Goal: Find specific page/section: Find specific page/section

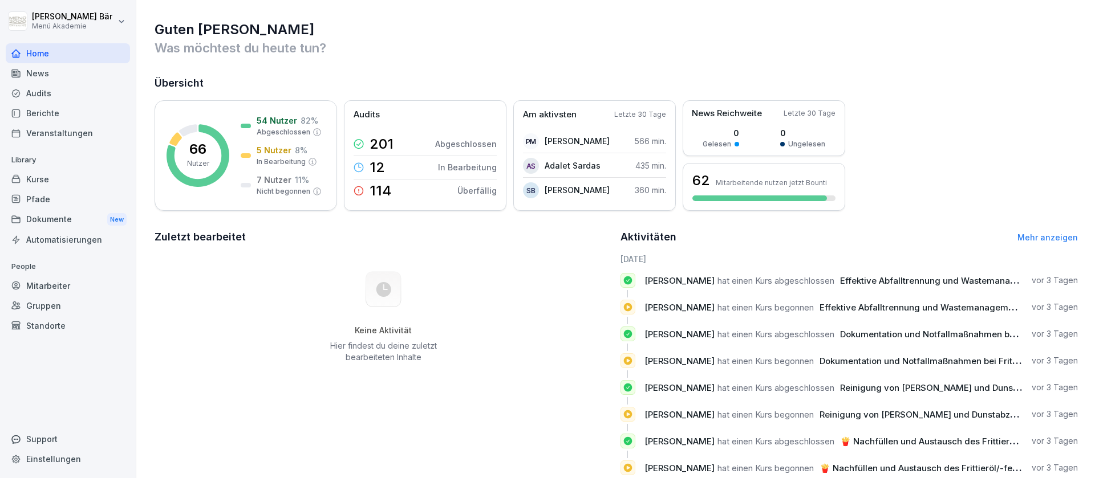
click at [77, 112] on div "Berichte" at bounding box center [68, 113] width 124 height 20
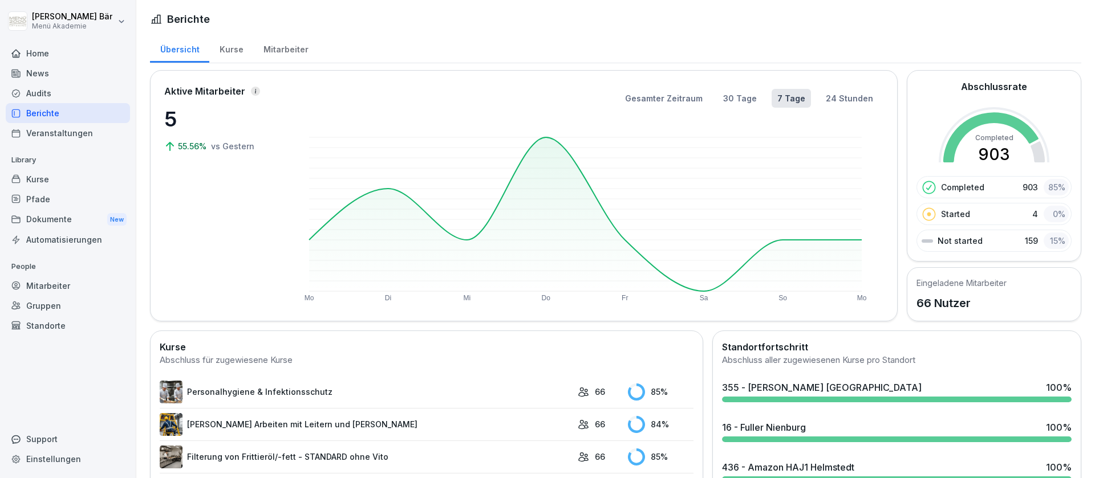
click at [291, 58] on div "Mitarbeiter" at bounding box center [285, 48] width 65 height 29
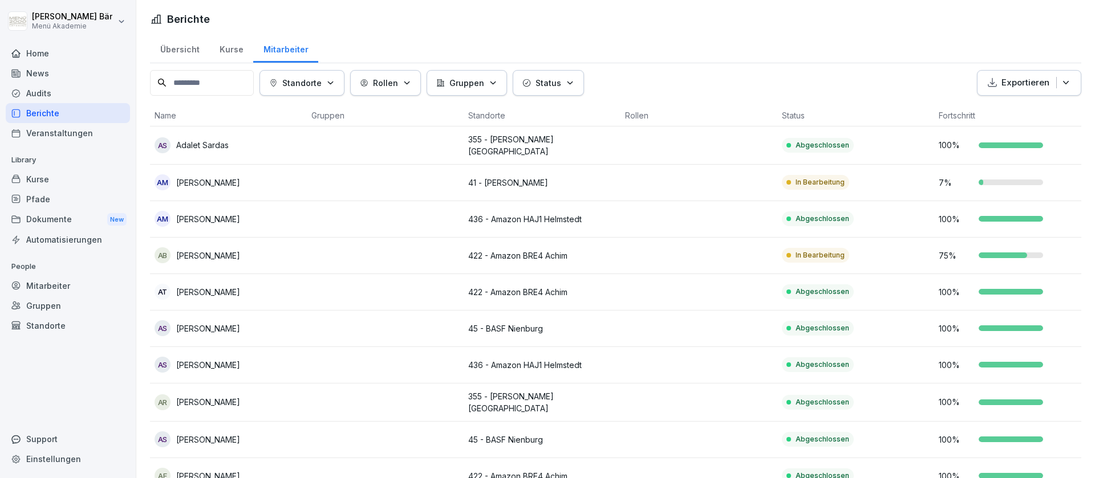
click at [419, 83] on button "Rollen" at bounding box center [385, 83] width 71 height 26
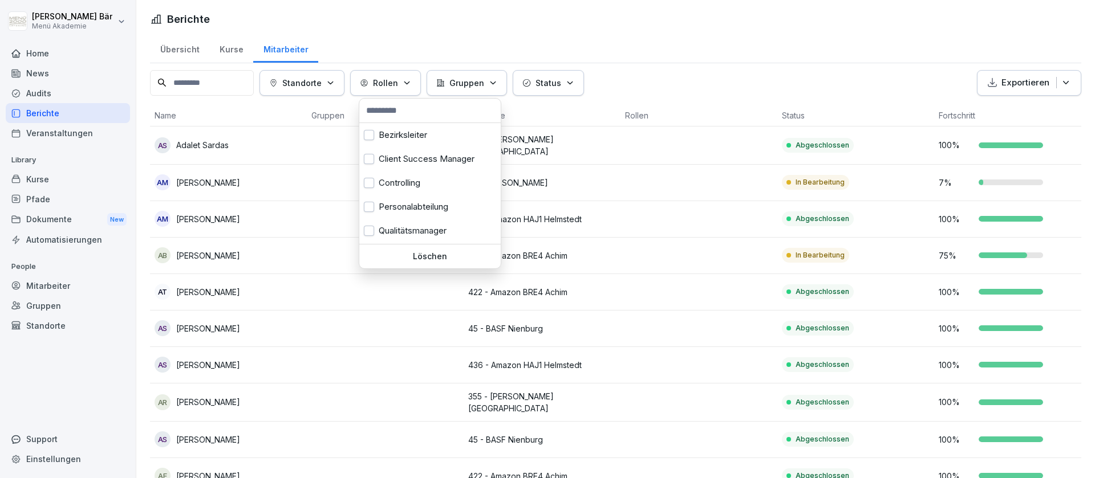
click at [419, 83] on button "Rollen" at bounding box center [385, 83] width 71 height 26
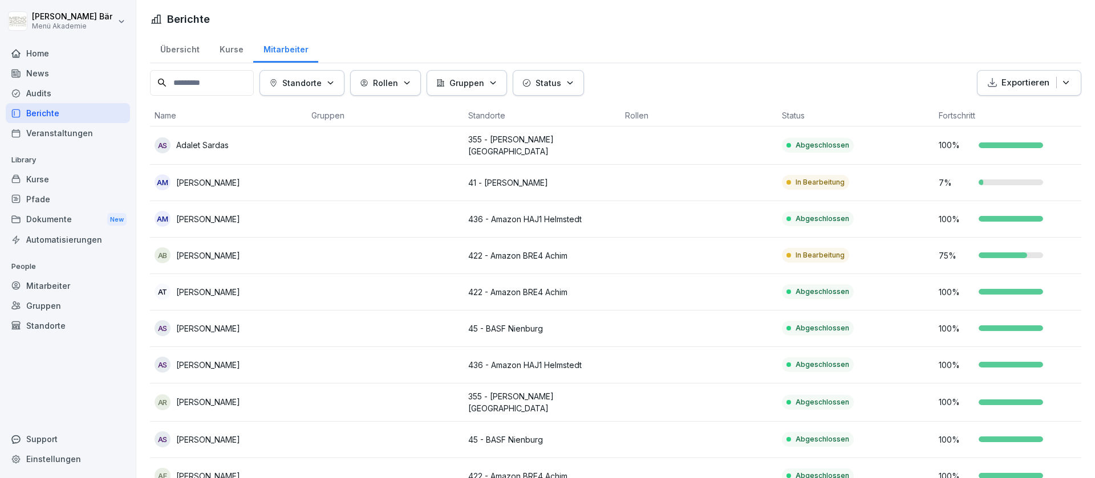
click at [419, 83] on button "Rollen" at bounding box center [385, 83] width 71 height 26
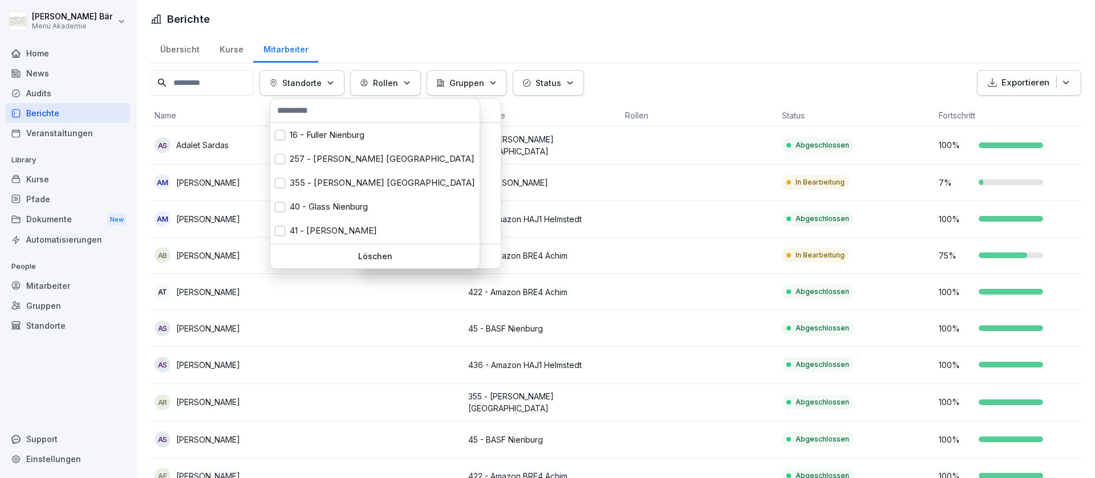
click at [315, 83] on p "Standorte" at bounding box center [301, 83] width 39 height 12
click at [349, 227] on div "41 - [PERSON_NAME]" at bounding box center [374, 231] width 209 height 24
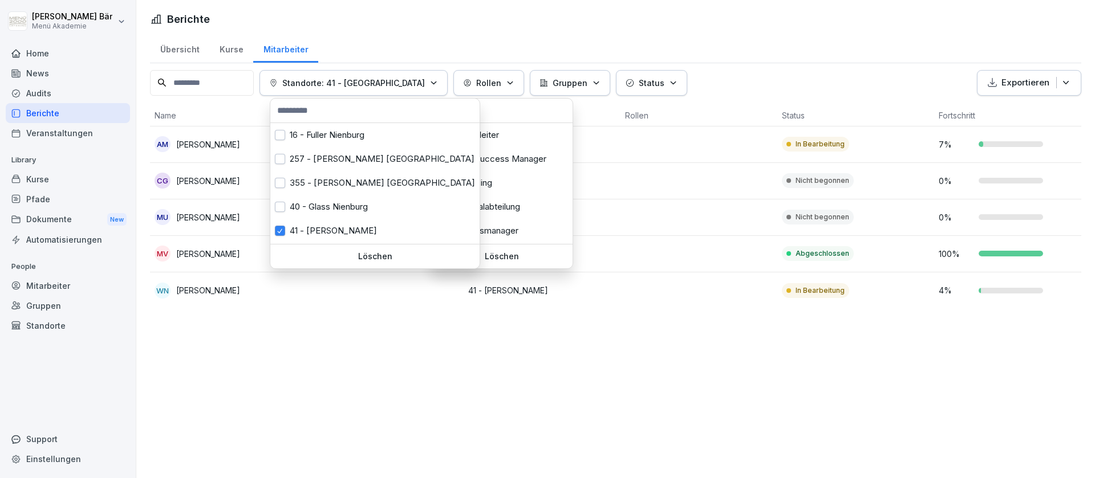
click at [591, 336] on html "[PERSON_NAME] Menü Akademie Home News Audits Berichte Veranstaltungen Library K…" at bounding box center [547, 239] width 1095 height 478
